Goal: Communication & Community: Connect with others

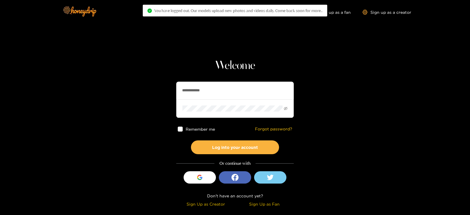
drag, startPoint x: 214, startPoint y: 87, endPoint x: 127, endPoint y: 88, distance: 87.9
click at [127, 88] on section "**********" at bounding box center [235, 104] width 470 height 209
type input "**********"
click at [191, 140] on button "Log into your account" at bounding box center [235, 147] width 88 height 14
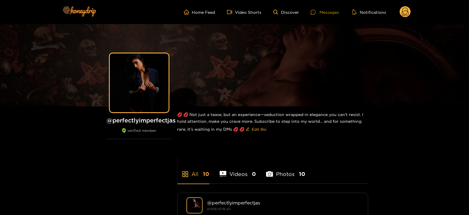
click at [323, 13] on div "Messages" at bounding box center [325, 12] width 28 height 7
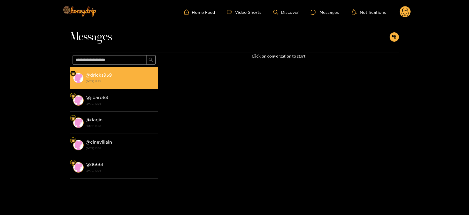
click at [126, 77] on div "@ dricks939 [DATE] 13:33" at bounding box center [120, 77] width 69 height 13
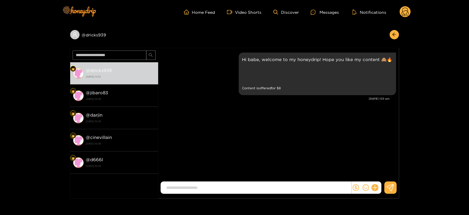
click at [400, 15] on icon at bounding box center [405, 12] width 11 height 12
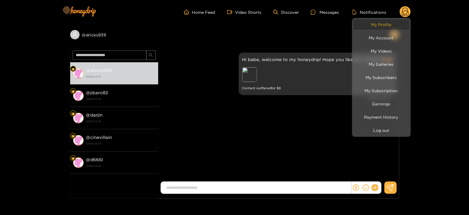
click at [379, 21] on link "My Profile" at bounding box center [382, 24] width 56 height 10
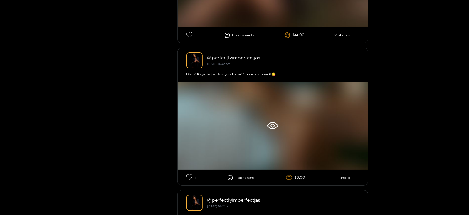
scroll to position [896, 0]
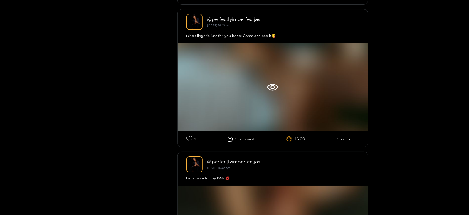
click at [241, 134] on div at bounding box center [234, 107] width 469 height 215
click at [239, 140] on span "comment" at bounding box center [246, 139] width 16 height 4
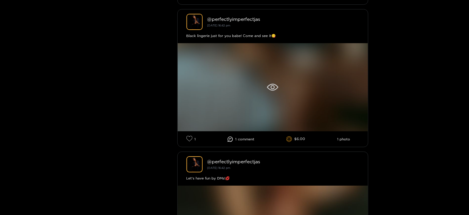
click at [258, 84] on div at bounding box center [273, 87] width 190 height 88
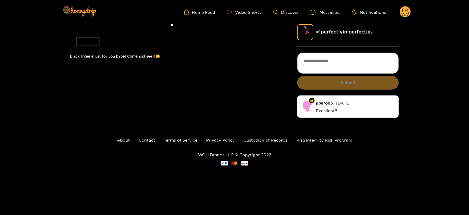
click at [406, 12] on circle at bounding box center [405, 11] width 11 height 11
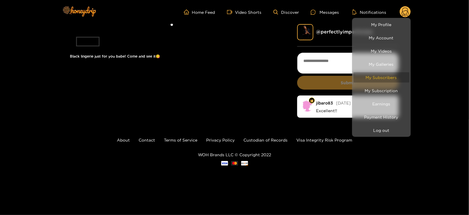
click at [374, 78] on link "My Subscribers" at bounding box center [382, 77] width 56 height 10
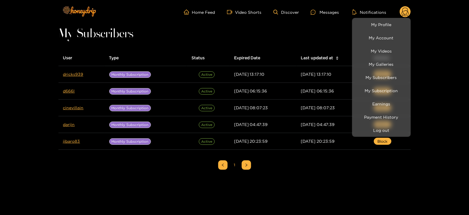
click at [319, 12] on div at bounding box center [234, 107] width 469 height 215
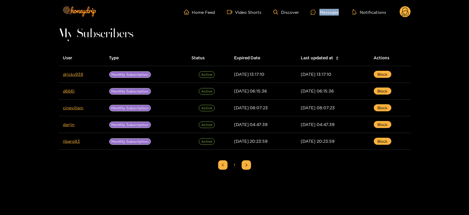
click at [319, 12] on div at bounding box center [315, 12] width 9 height 5
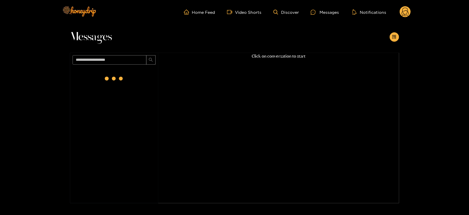
click at [405, 16] on circle at bounding box center [405, 11] width 11 height 11
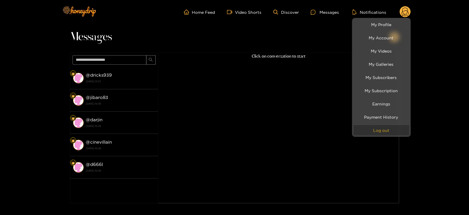
click at [381, 128] on button "Log out" at bounding box center [382, 130] width 56 height 10
